Goal: Task Accomplishment & Management: Use online tool/utility

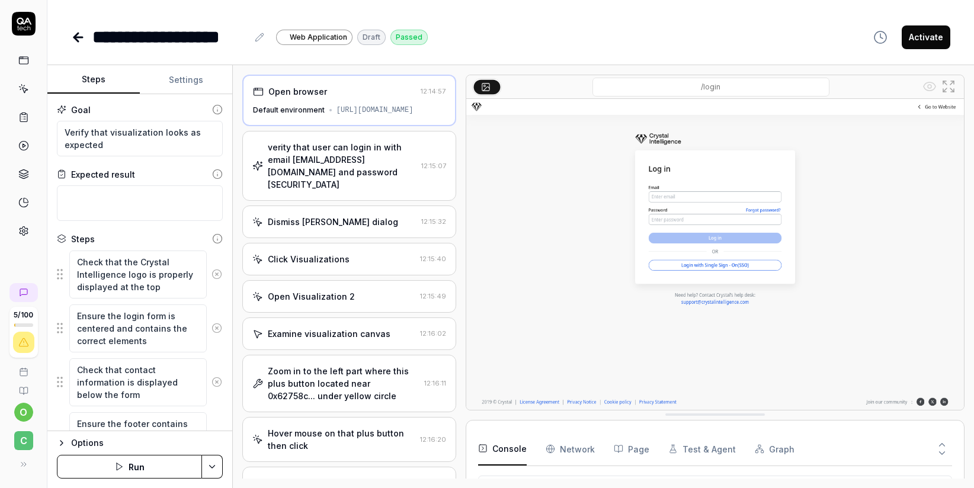
scroll to position [748, 0]
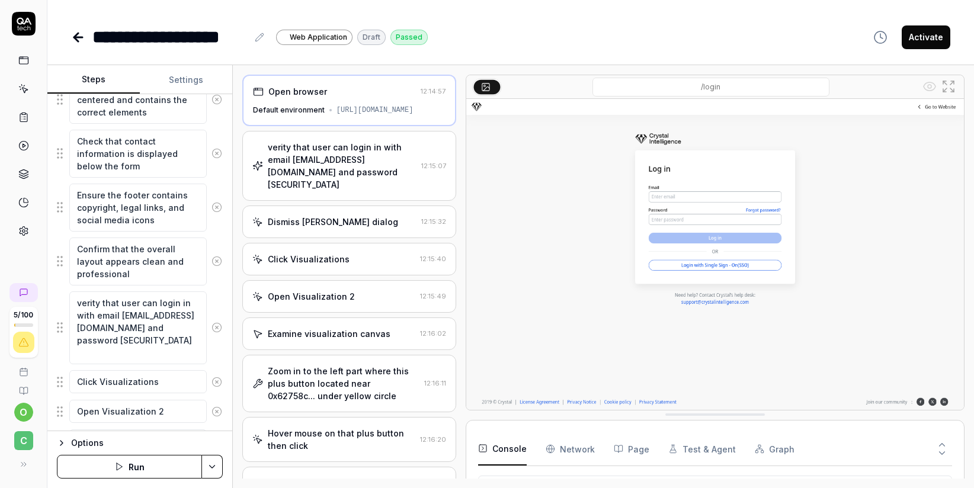
click at [76, 34] on icon at bounding box center [76, 37] width 4 height 8
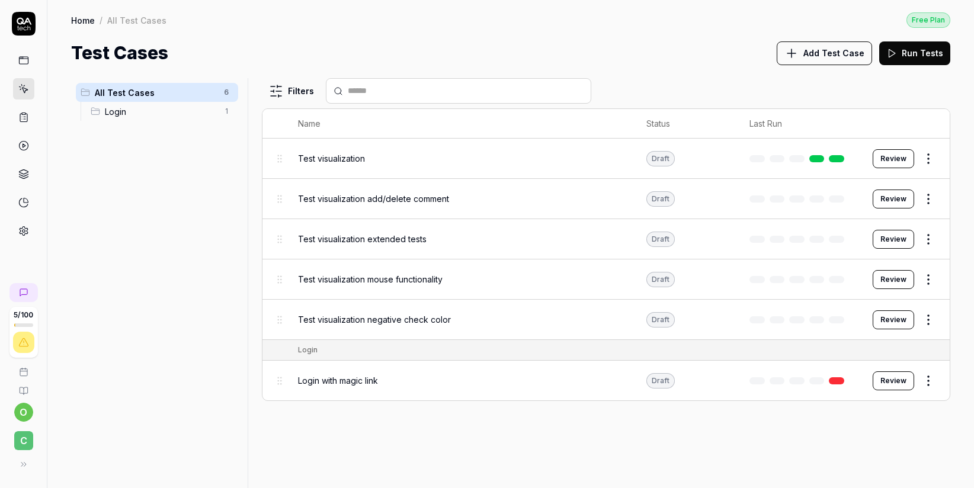
click at [901, 198] on button "Review" at bounding box center [893, 199] width 41 height 19
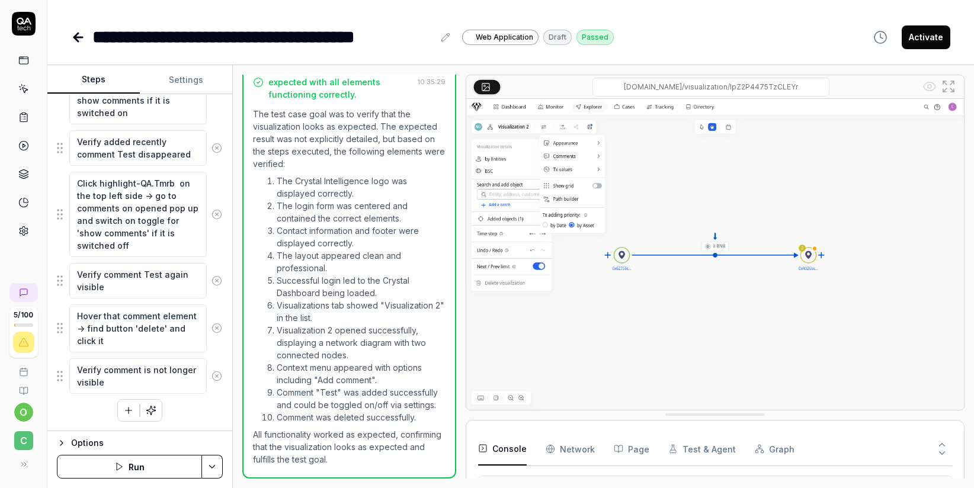
scroll to position [12, 0]
click at [78, 38] on icon at bounding box center [78, 37] width 14 height 14
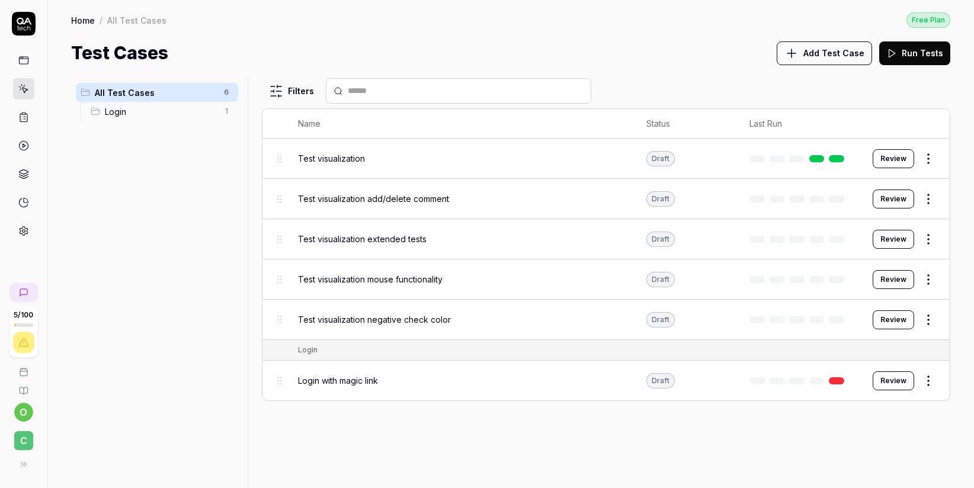
click at [903, 238] on button "Review" at bounding box center [893, 239] width 41 height 19
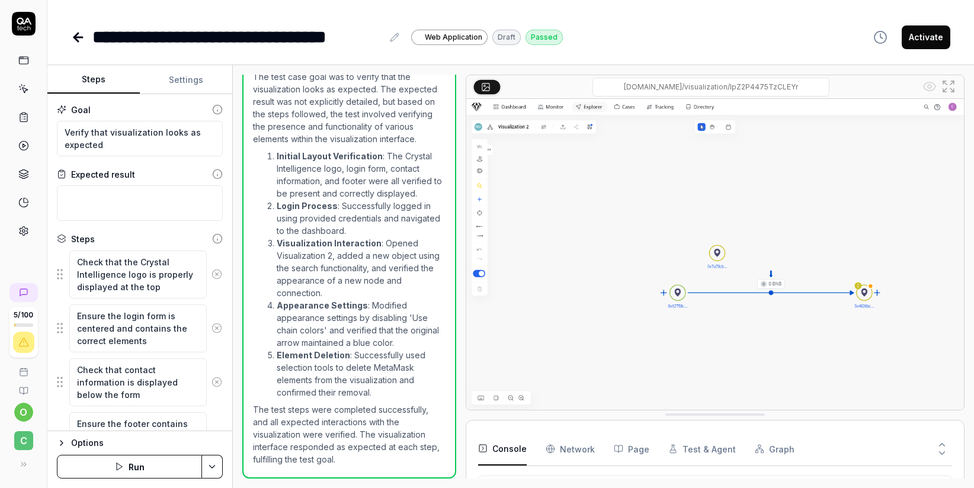
scroll to position [1565, 0]
click at [80, 37] on icon at bounding box center [78, 37] width 8 height 0
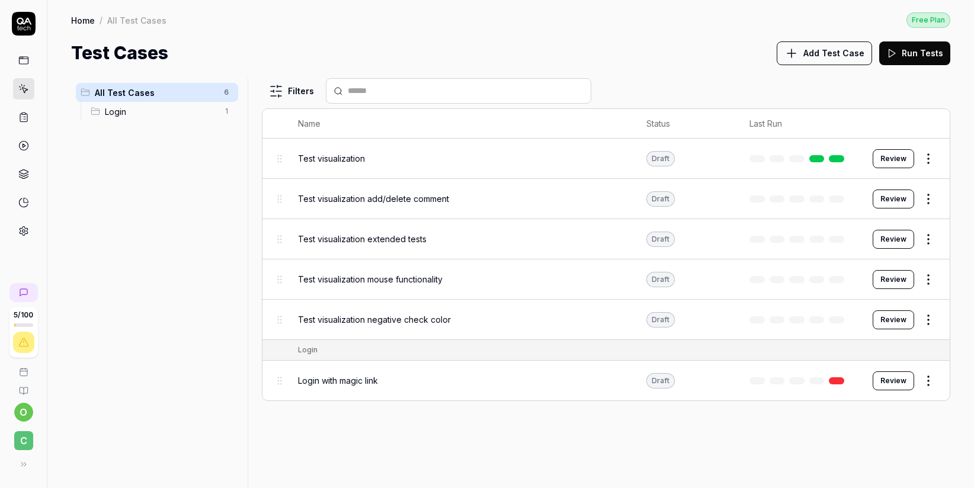
click at [351, 152] on span "Test visualization" at bounding box center [331, 158] width 67 height 12
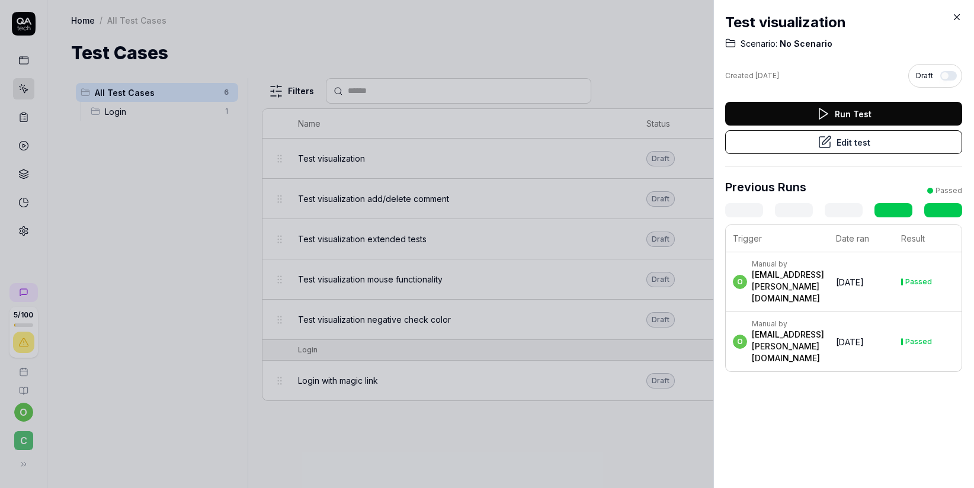
click at [860, 146] on button "Edit test" at bounding box center [843, 142] width 237 height 24
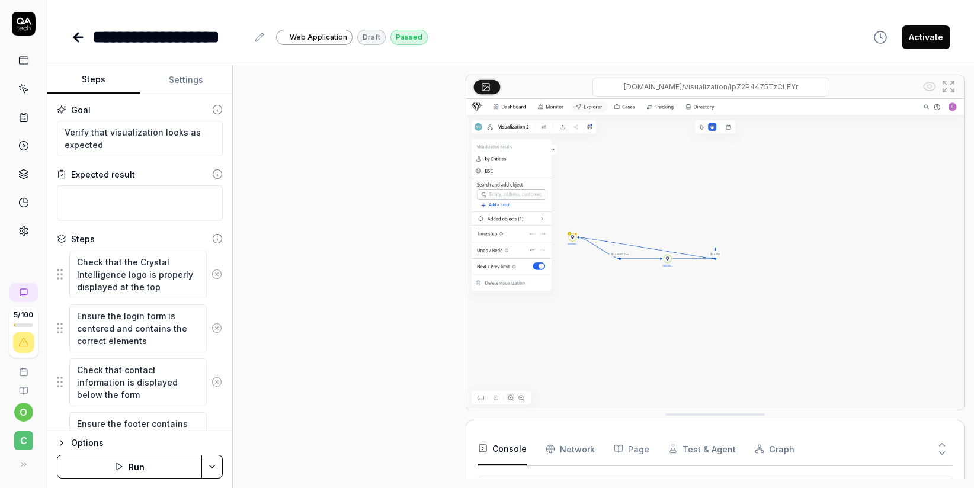
scroll to position [553, 0]
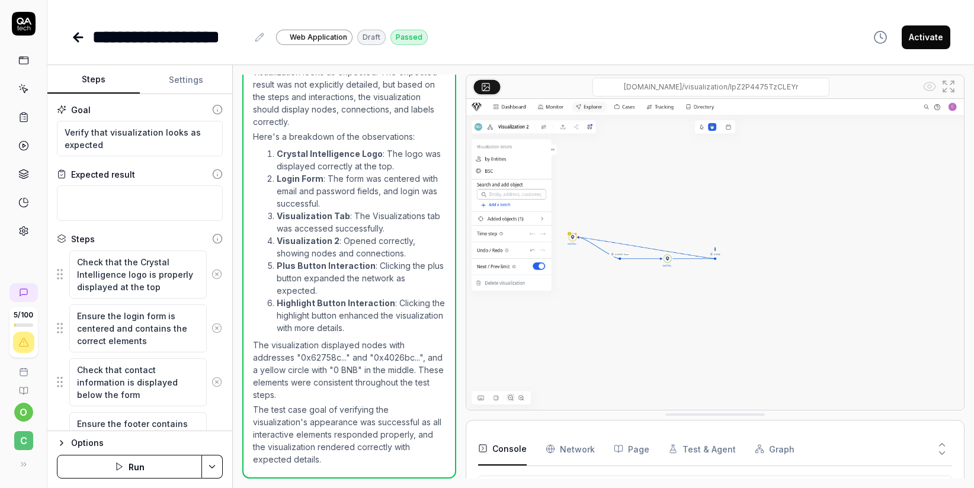
type textarea "*"
click at [175, 76] on button "Settings" at bounding box center [186, 80] width 92 height 28
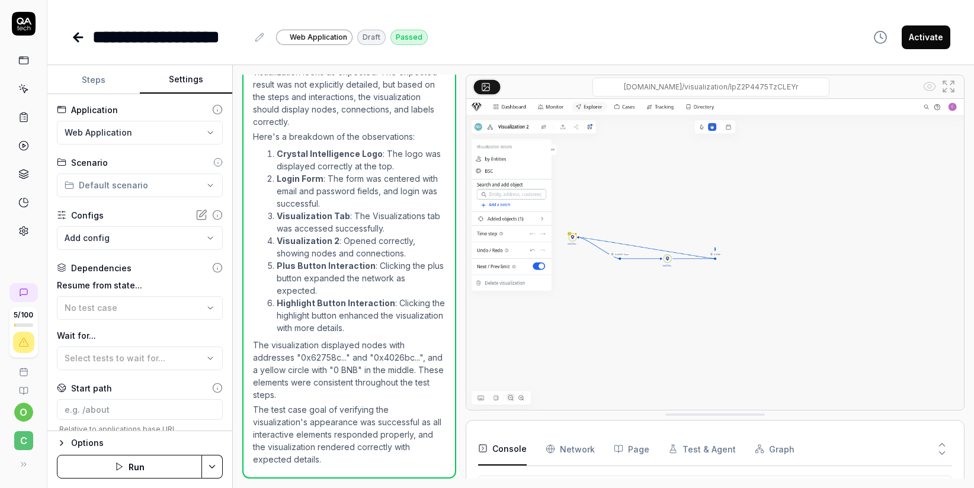
click at [139, 187] on html "**********" at bounding box center [487, 244] width 974 height 488
click at [126, 238] on body "**********" at bounding box center [487, 244] width 974 height 488
click at [132, 78] on html "**********" at bounding box center [487, 244] width 974 height 488
click at [212, 268] on icon at bounding box center [217, 268] width 11 height 11
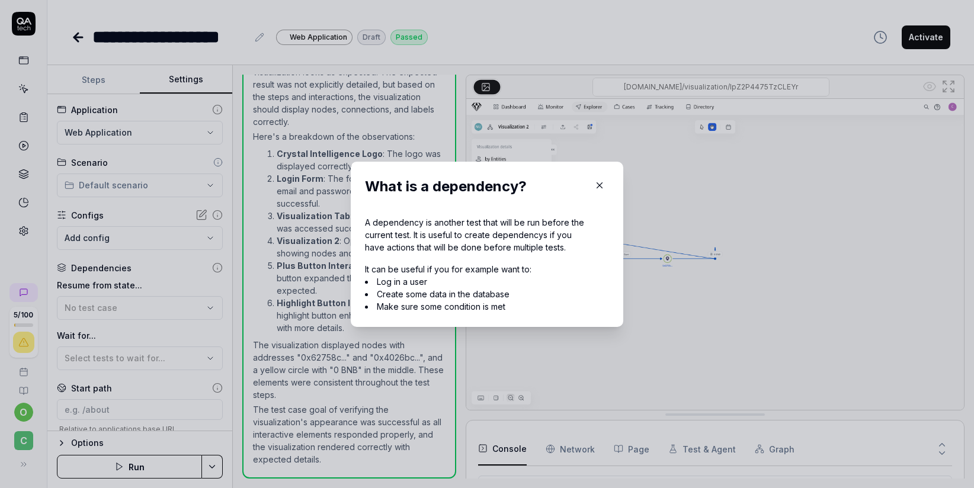
click at [597, 186] on icon "button" at bounding box center [599, 185] width 5 height 5
